Goal: Information Seeking & Learning: Learn about a topic

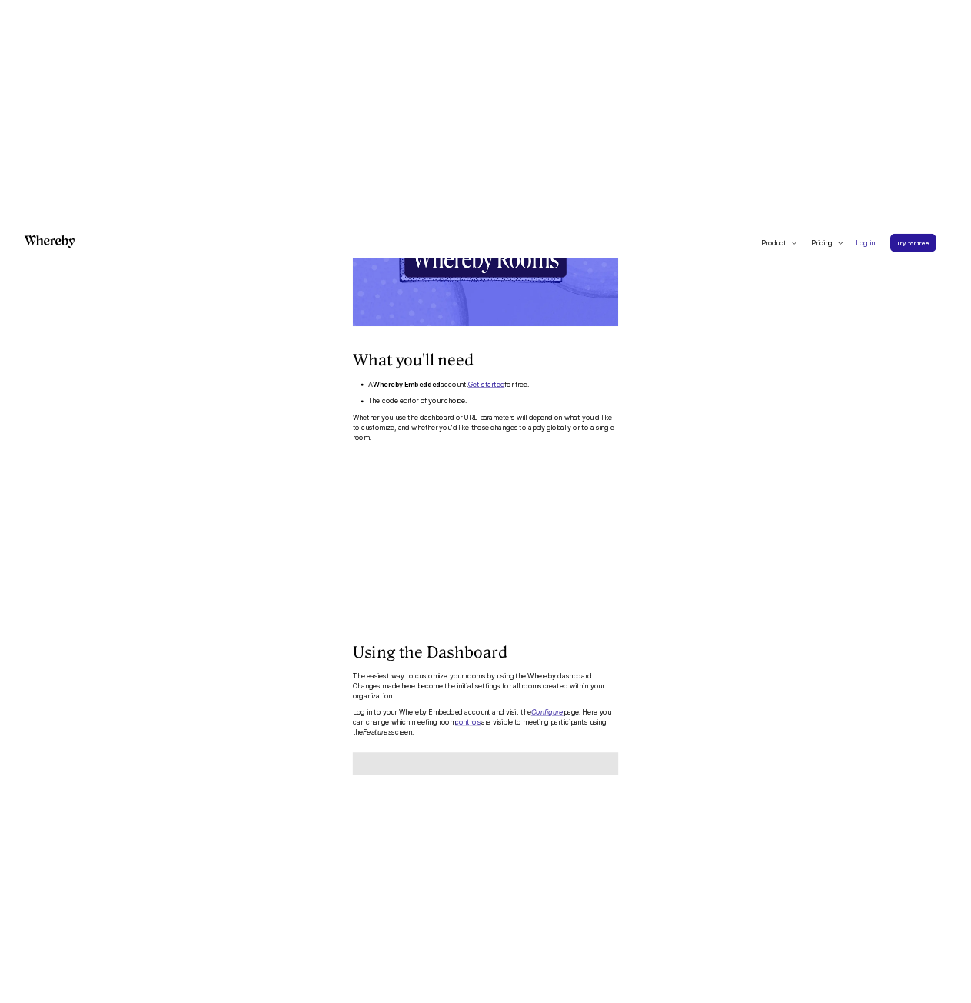
scroll to position [894, 0]
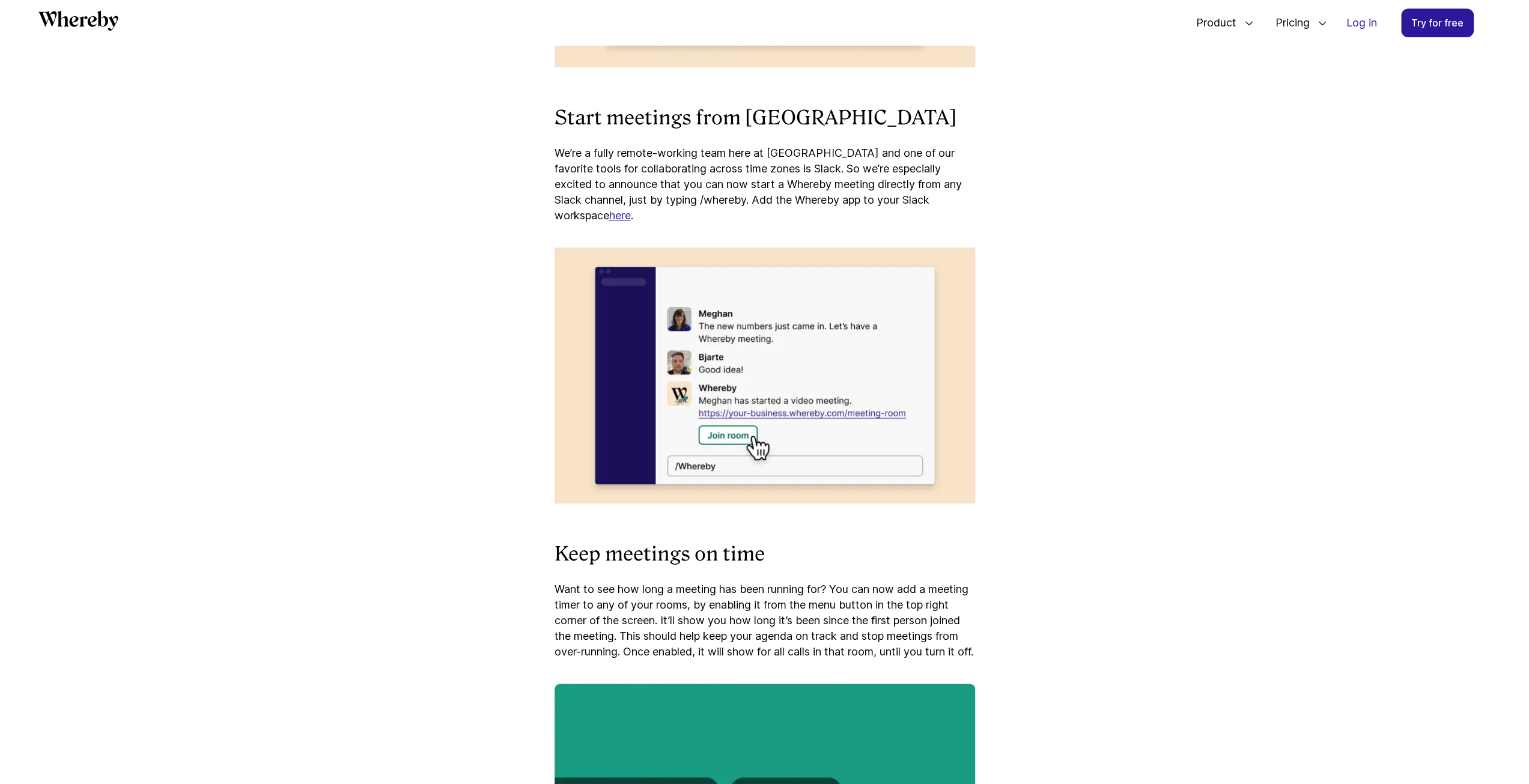
scroll to position [878, 0]
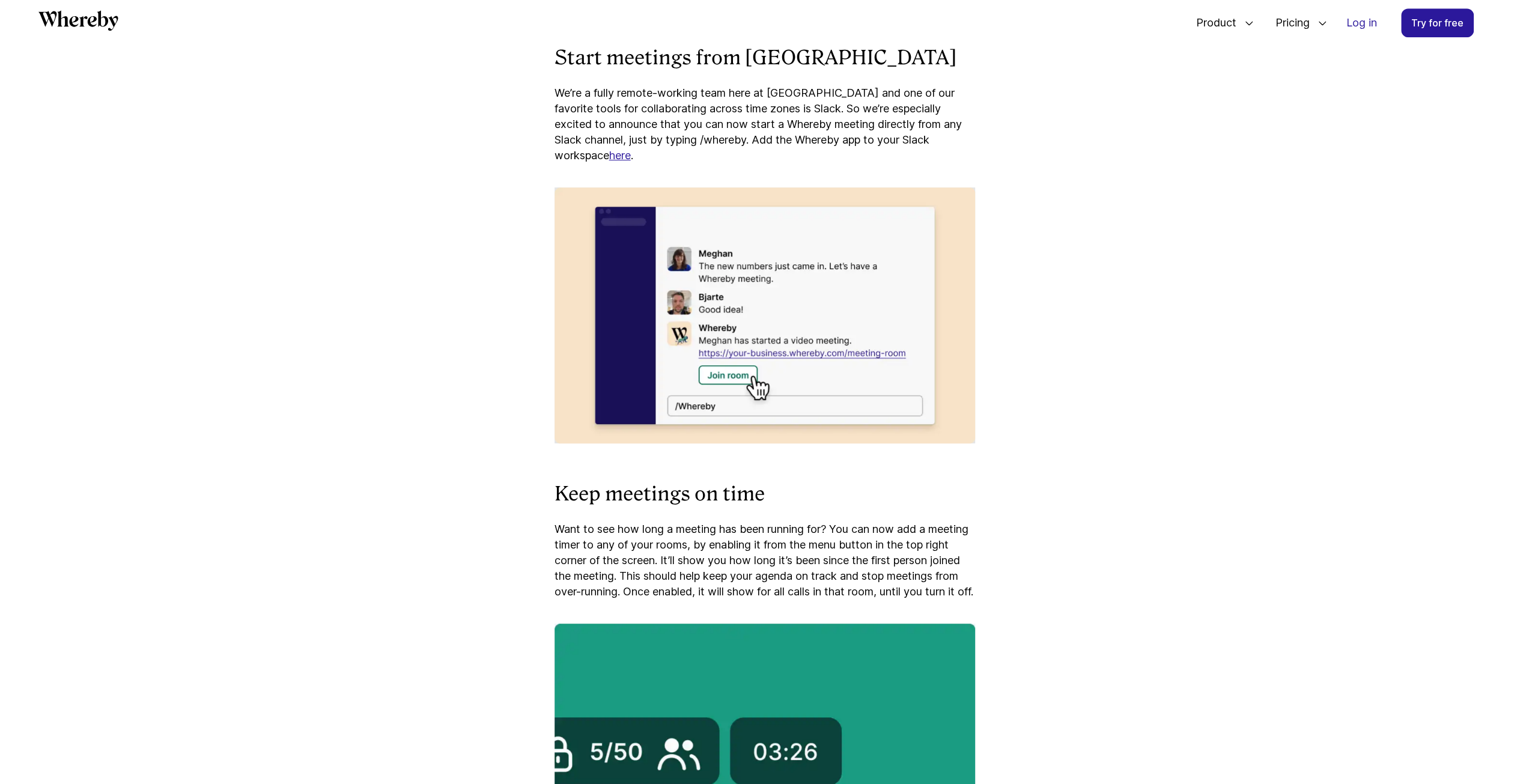
click at [906, 178] on div "Better mute controls Ever need the rest of your team to quiet down? We’ve just …" at bounding box center [765, 696] width 420 height 2172
click at [852, 141] on p "We’re a fully remote-working team here at [GEOGRAPHIC_DATA] and one of our favo…" at bounding box center [765, 124] width 420 height 78
click at [846, 105] on p "We’re a fully remote-working team here at [GEOGRAPHIC_DATA] and one of our favo…" at bounding box center [765, 124] width 420 height 78
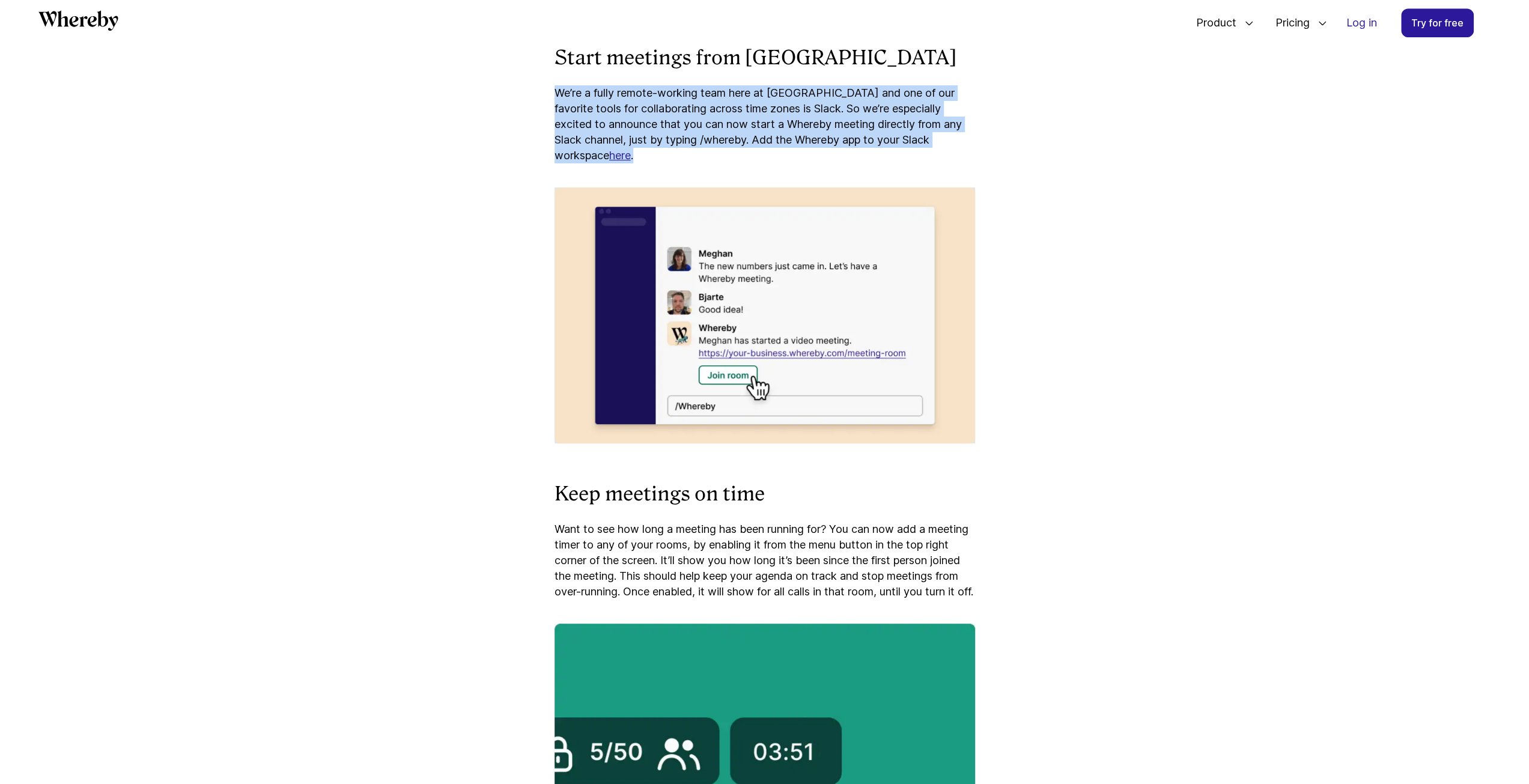
click at [846, 105] on p "We’re a fully remote-working team here at [GEOGRAPHIC_DATA] and one of our favo…" at bounding box center [765, 124] width 420 height 78
drag, startPoint x: 1001, startPoint y: 138, endPoint x: 1002, endPoint y: 162, distance: 24.0
click at [1002, 139] on article "What’s new on Whereby: [DATE] We love hearing from our users about the product …" at bounding box center [765, 593] width 721 height 2542
drag, startPoint x: 1039, startPoint y: 374, endPoint x: 1020, endPoint y: 420, distance: 49.8
click at [1039, 374] on article "What’s new on Whereby: [DATE] We love hearing from our users about the product …" at bounding box center [765, 593] width 721 height 2542
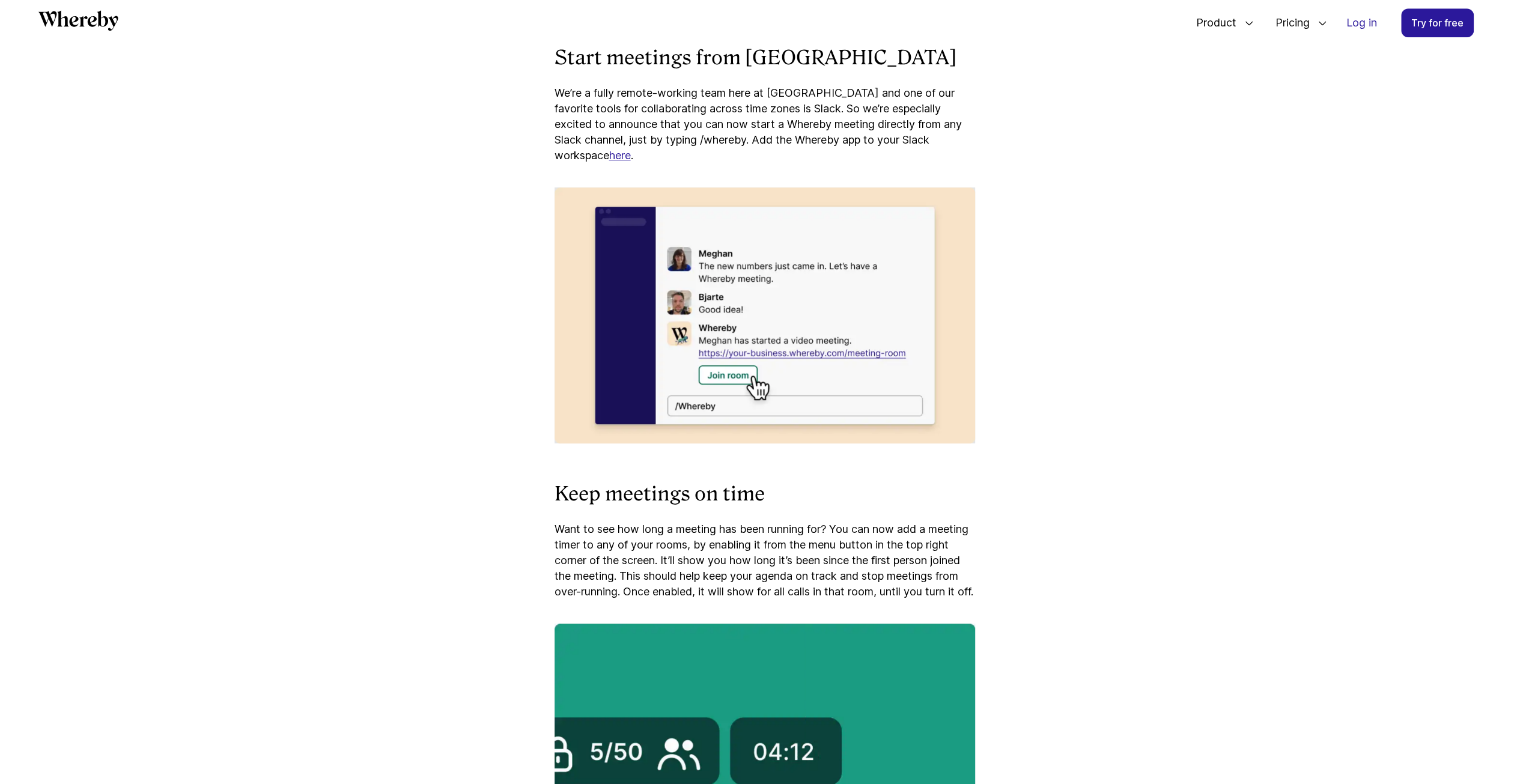
click at [969, 630] on div "Better mute controls Ever need the rest of your team to quiet down? We’ve just …" at bounding box center [765, 696] width 420 height 2172
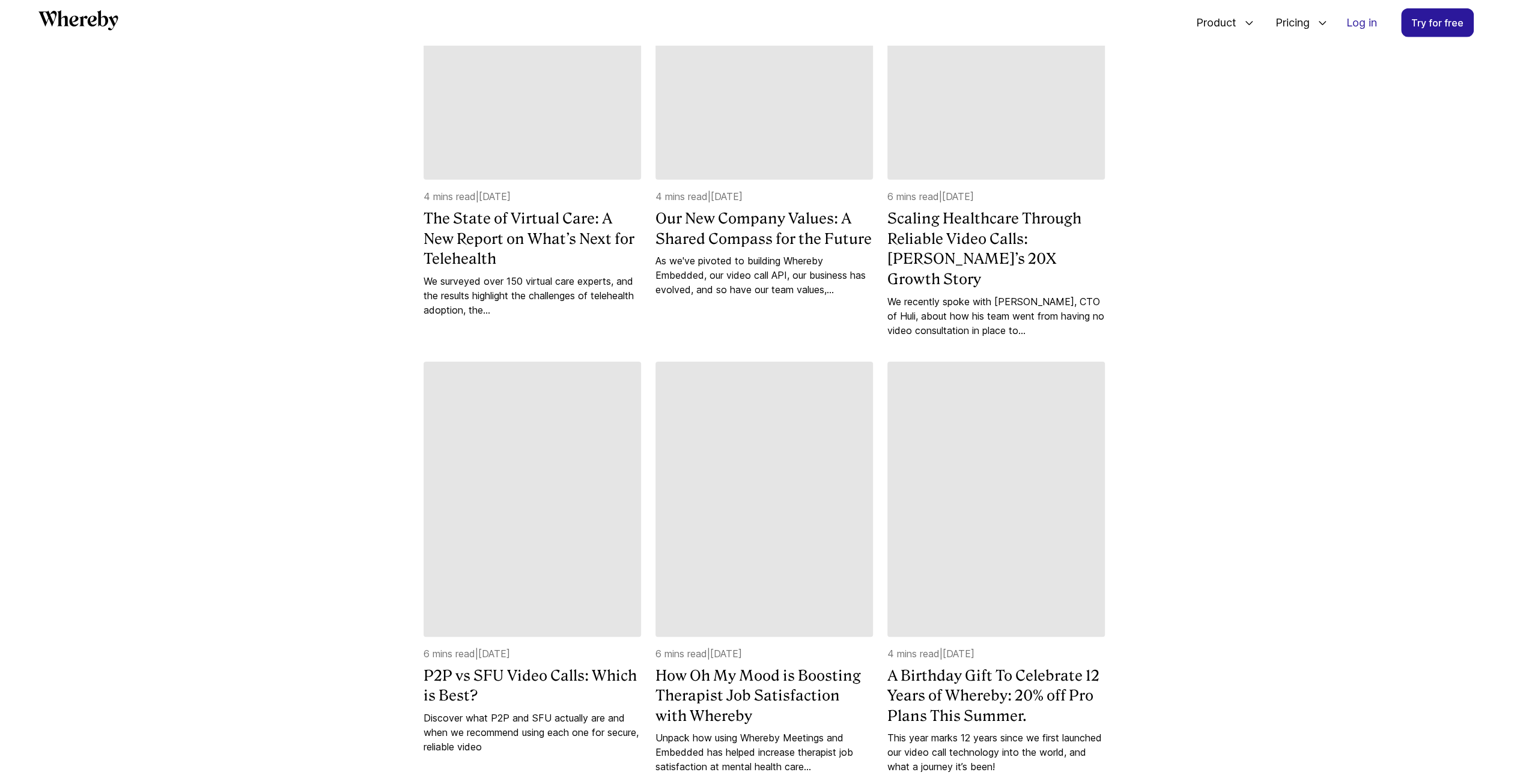
scroll to position [3165, 0]
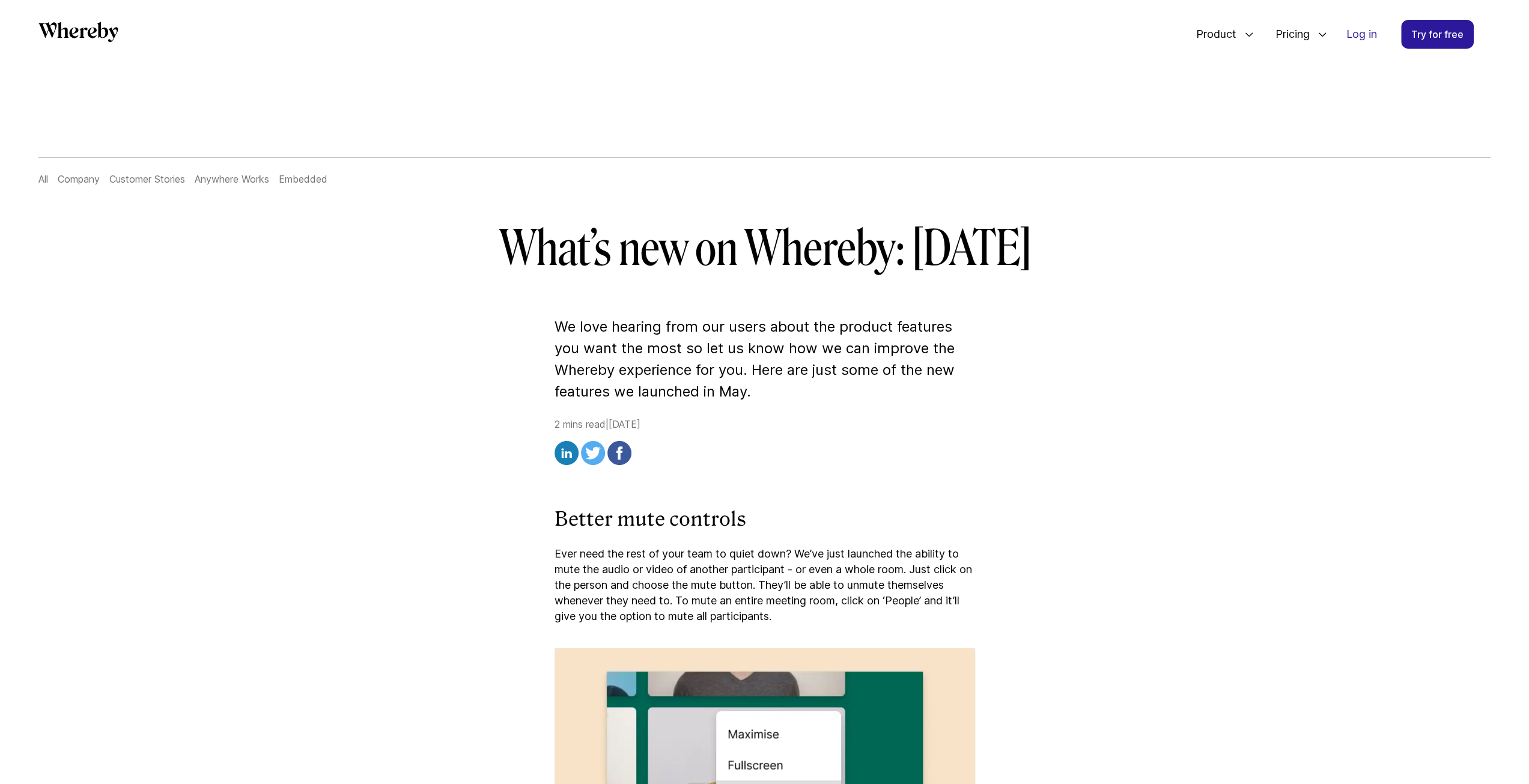
click at [69, 32] on icon "Whereby" at bounding box center [78, 32] width 80 height 20
